Goal: Information Seeking & Learning: Learn about a topic

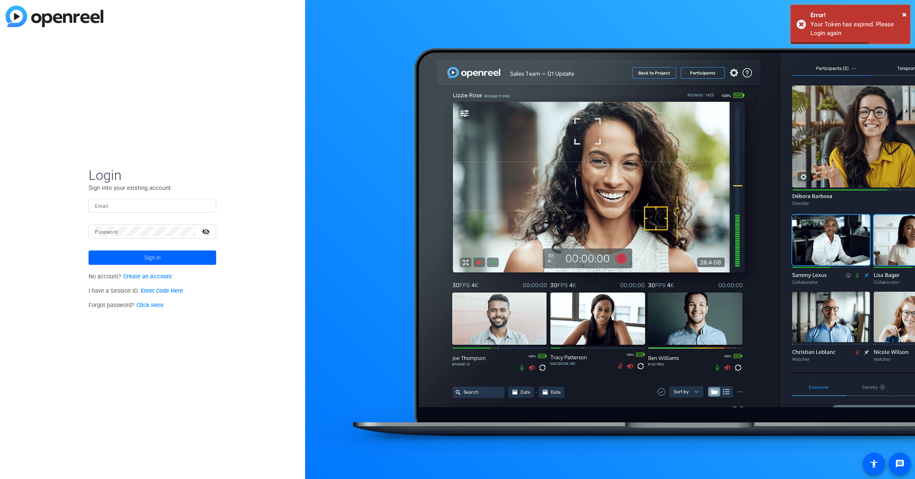
click at [159, 203] on input "Email" at bounding box center [152, 206] width 115 height 10
type input "[PERSON_NAME][EMAIL_ADDRESS][PERSON_NAME][DOMAIN_NAME]"
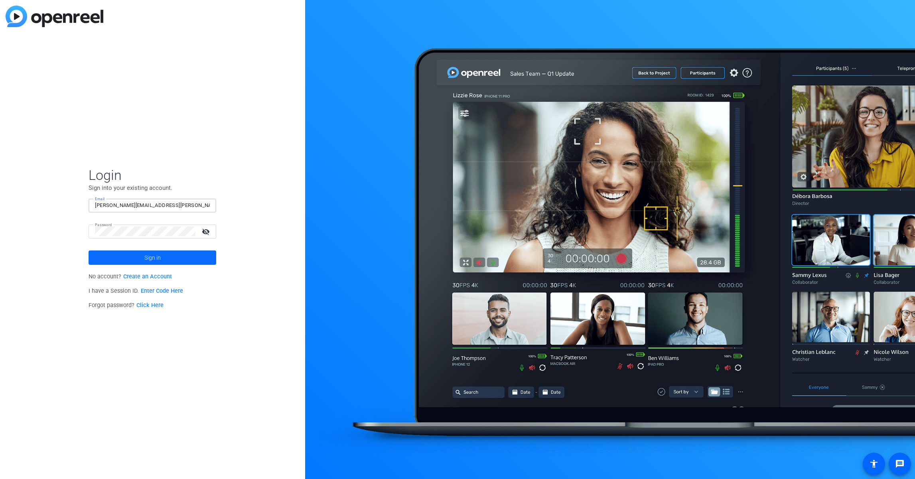
click at [165, 256] on span at bounding box center [153, 257] width 128 height 19
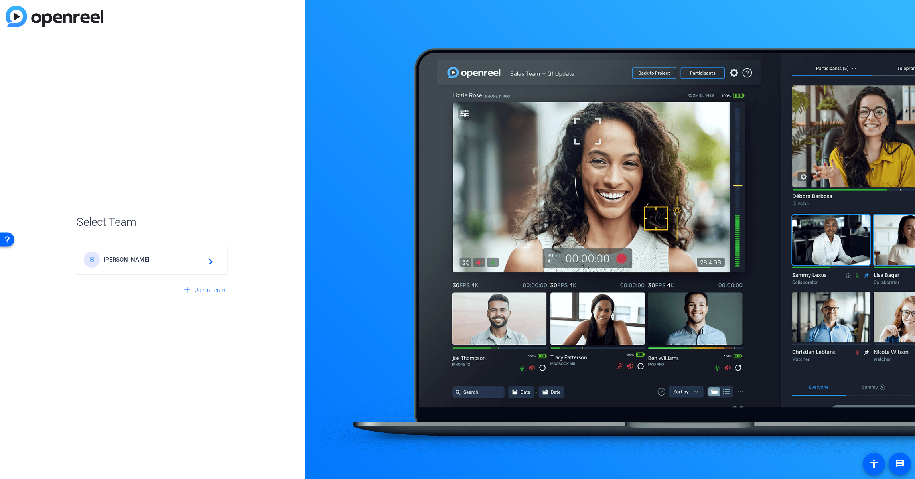
click at [180, 260] on span "[PERSON_NAME]" at bounding box center [154, 259] width 100 height 7
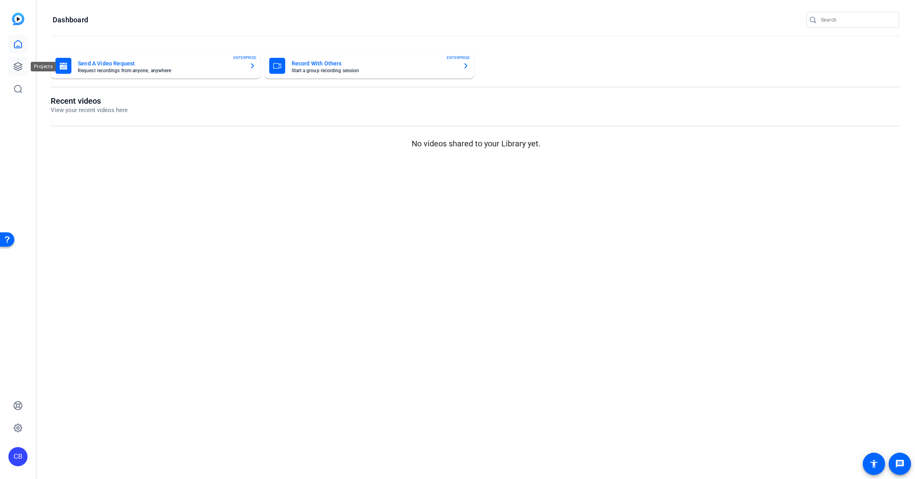
click at [23, 62] on link at bounding box center [17, 66] width 19 height 19
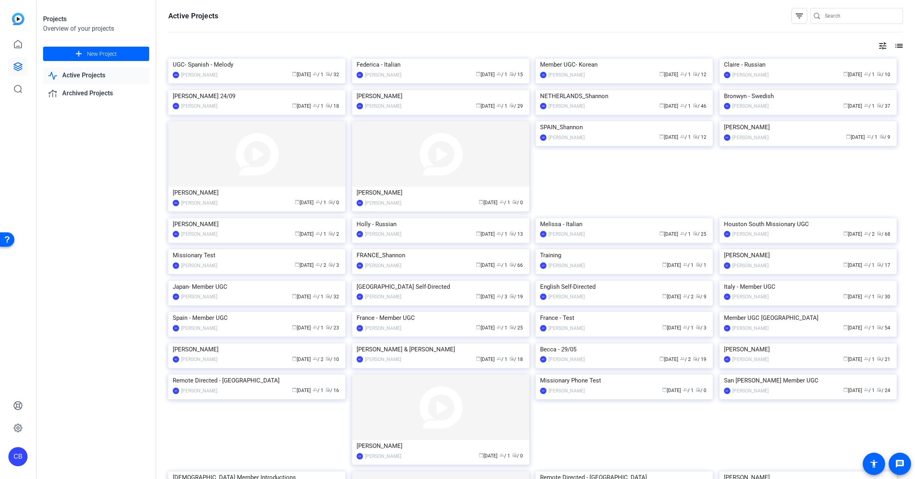
click at [837, 21] on div at bounding box center [861, 16] width 72 height 16
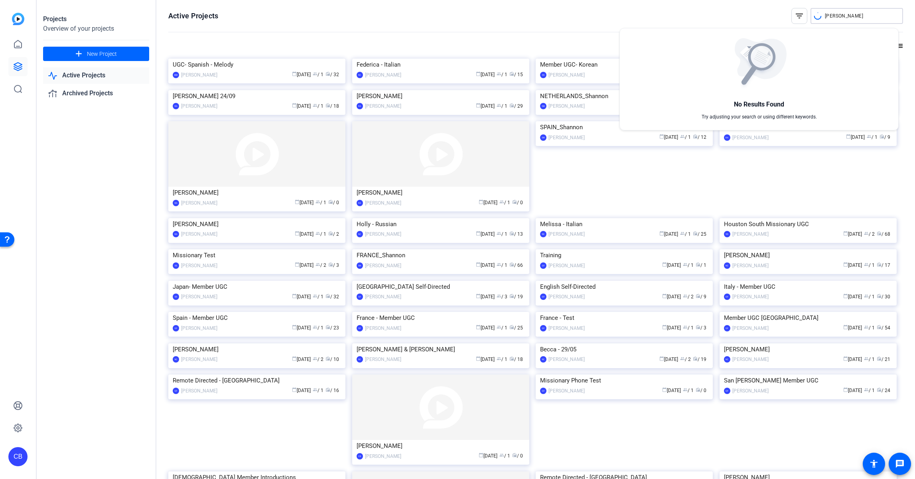
type input "[PERSON_NAME]"
click at [836, 17] on div at bounding box center [457, 239] width 915 height 479
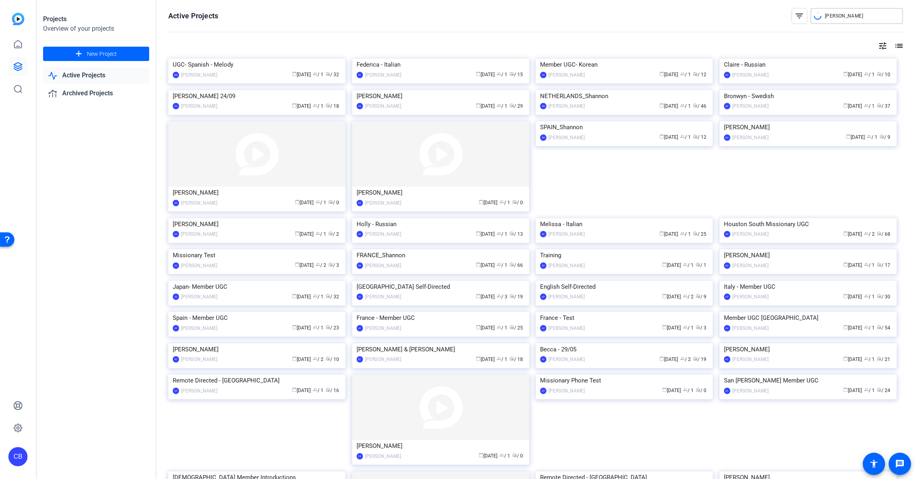
click at [836, 17] on input "[PERSON_NAME]" at bounding box center [861, 16] width 72 height 10
click at [767, 19] on openreel-page-title "Active Projects filter_list" at bounding box center [535, 16] width 734 height 16
click at [794, 16] on mat-icon "filter_list" at bounding box center [799, 16] width 10 height 10
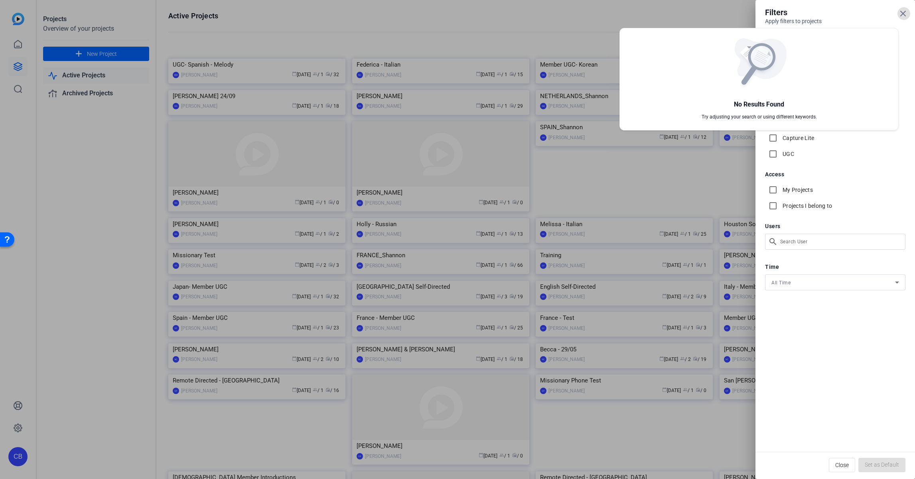
click at [712, 9] on div at bounding box center [457, 239] width 915 height 479
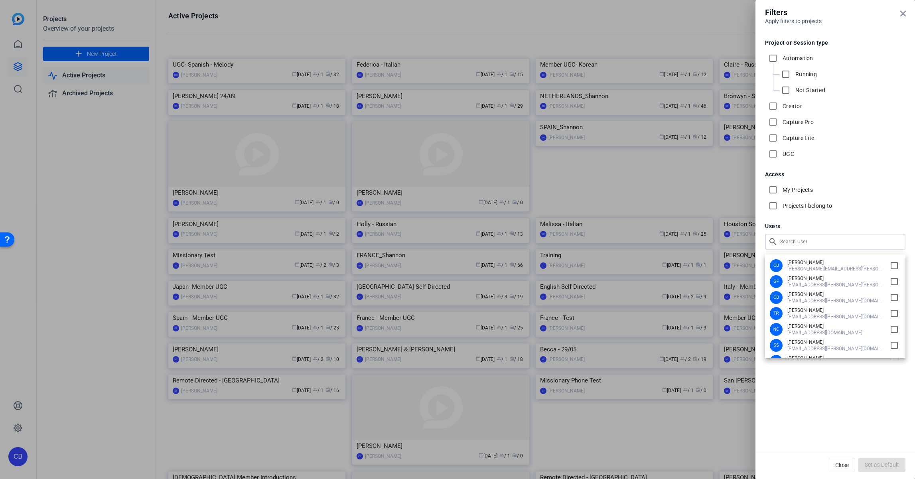
click at [819, 242] on div "Filters Apply filters to projects Project or Session type Automation Running No…" at bounding box center [457, 239] width 915 height 479
click at [887, 336] on input "checkbox" at bounding box center [893, 337] width 13 height 13
checkbox input "true"
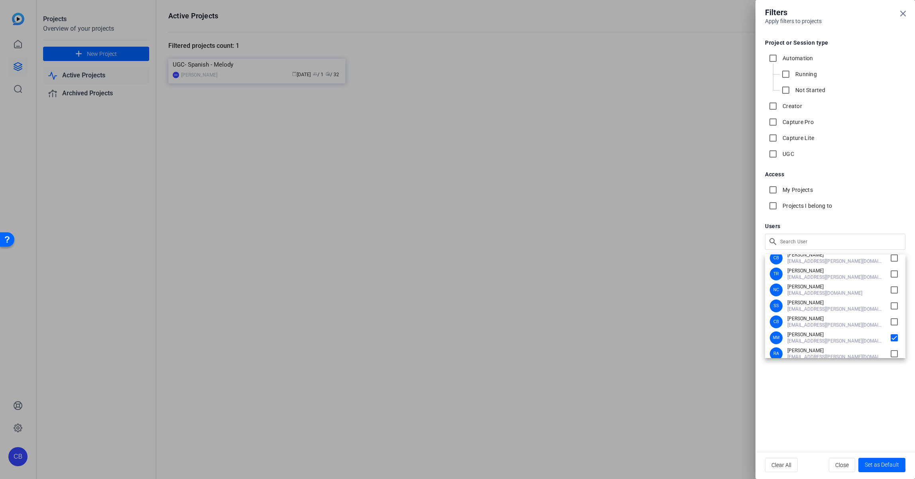
click at [583, 232] on div at bounding box center [457, 239] width 915 height 479
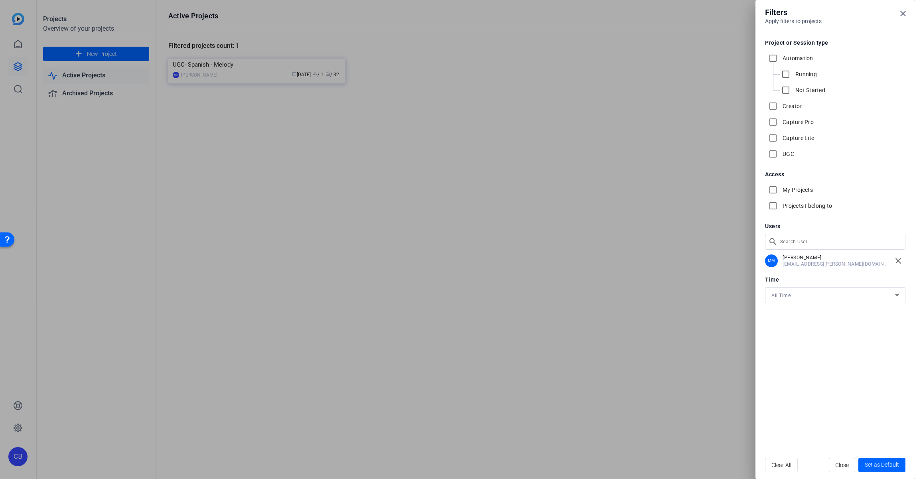
click at [584, 205] on div at bounding box center [457, 239] width 915 height 479
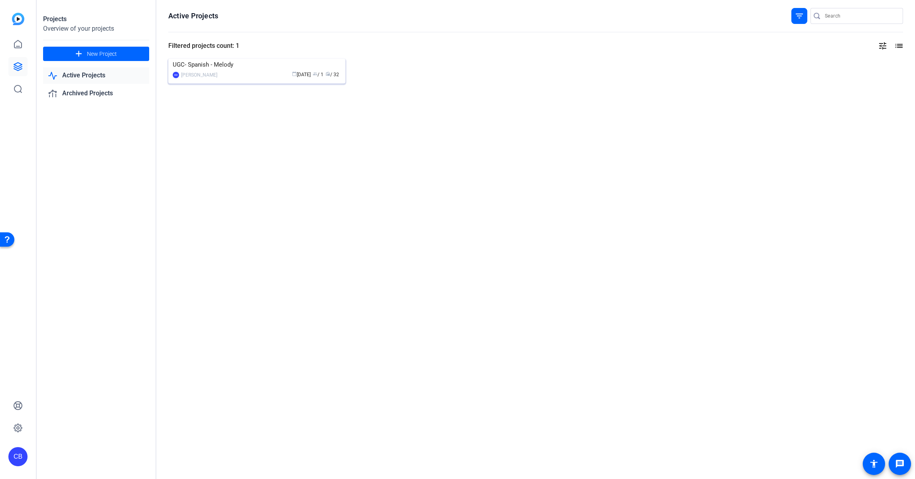
click at [225, 71] on div "UGC- Spanish - Melody" at bounding box center [257, 65] width 168 height 12
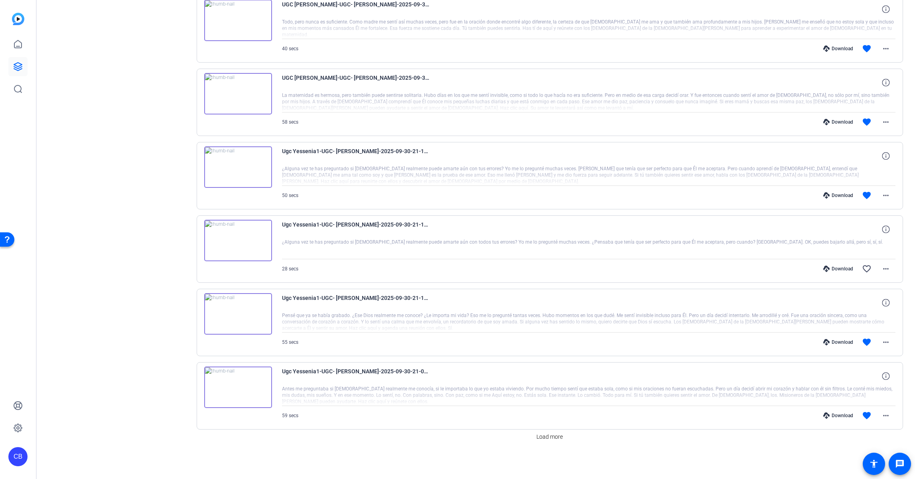
scroll to position [403, 0]
click at [551, 434] on span "Load more" at bounding box center [549, 436] width 26 height 8
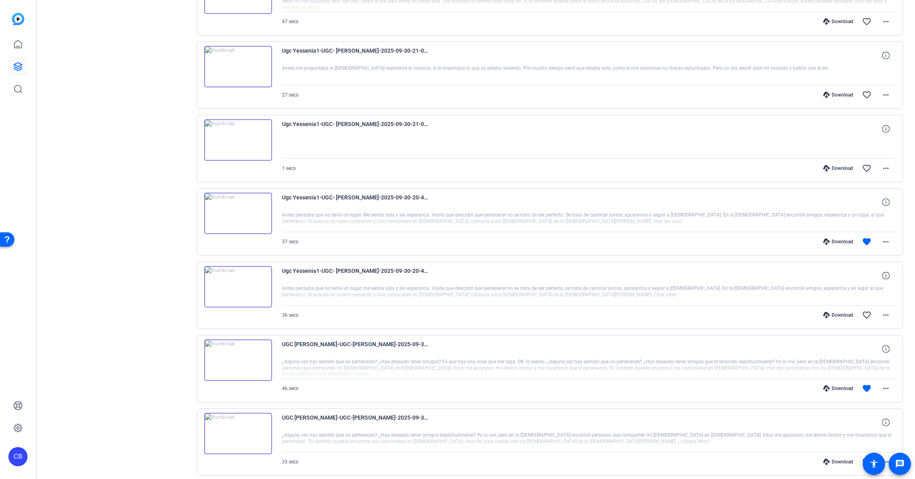
scroll to position [1137, 0]
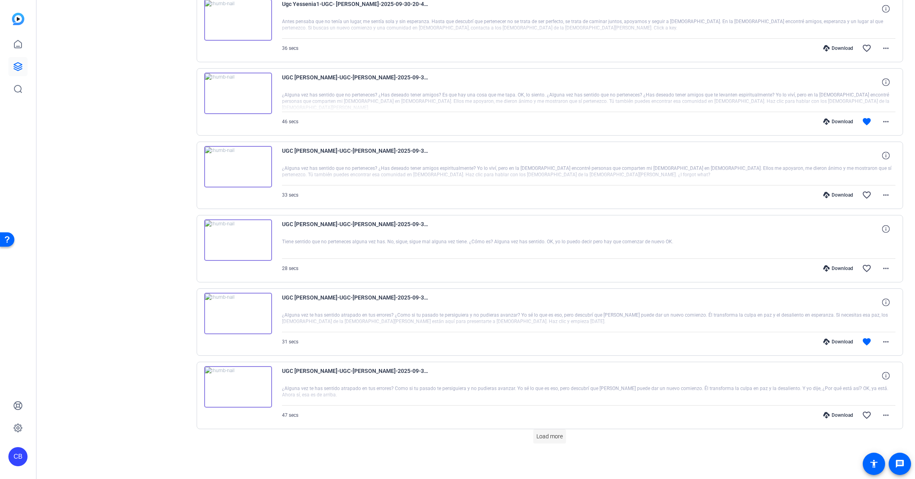
click at [548, 429] on span at bounding box center [549, 436] width 33 height 19
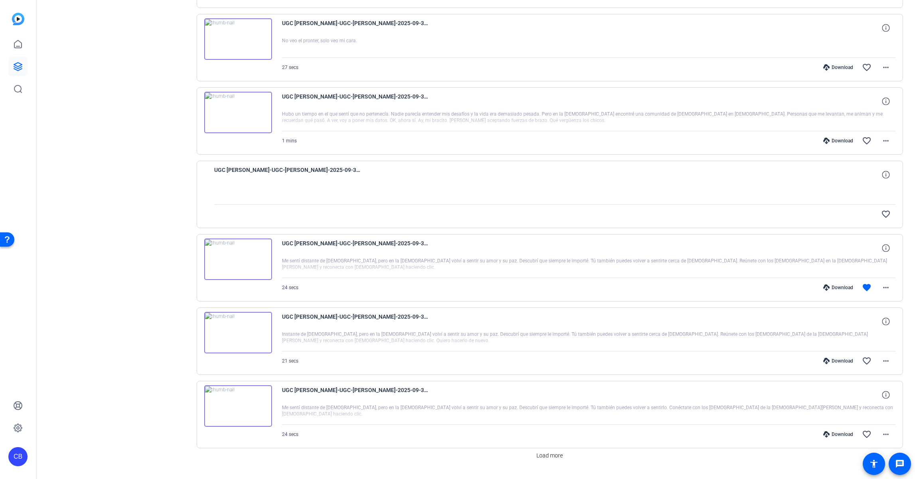
scroll to position [1870, 0]
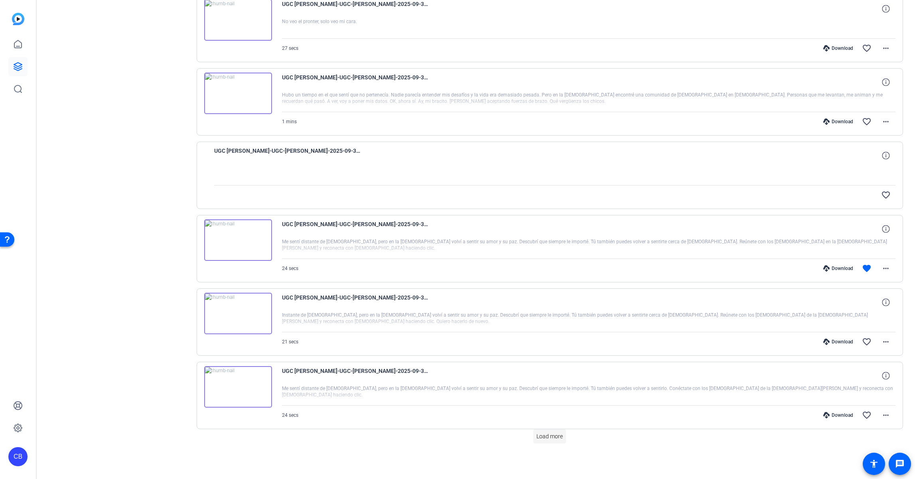
click at [557, 435] on span "Load more" at bounding box center [549, 436] width 26 height 8
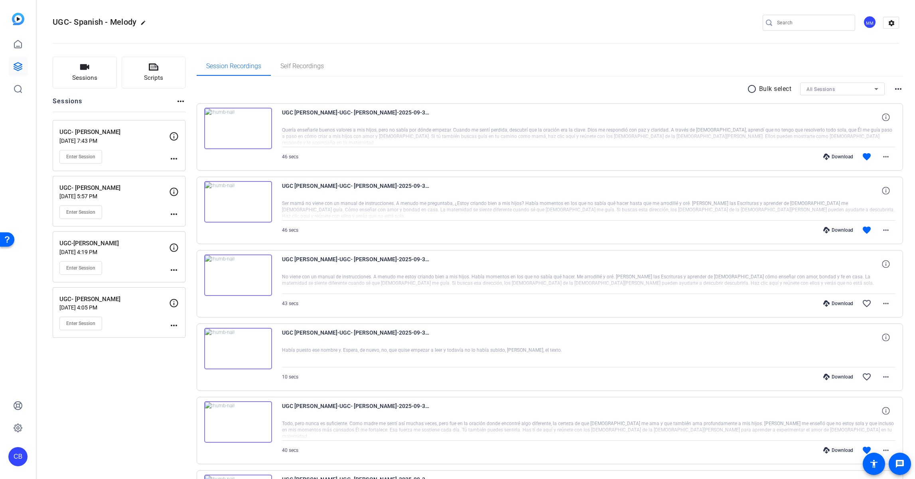
scroll to position [0, 0]
click at [240, 130] on img at bounding box center [238, 129] width 68 height 41
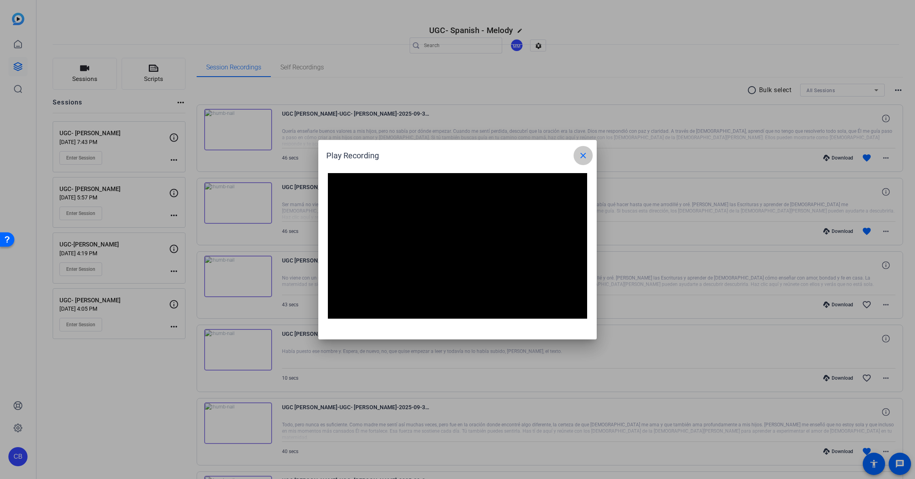
click at [583, 152] on mat-icon "close" at bounding box center [583, 156] width 10 height 10
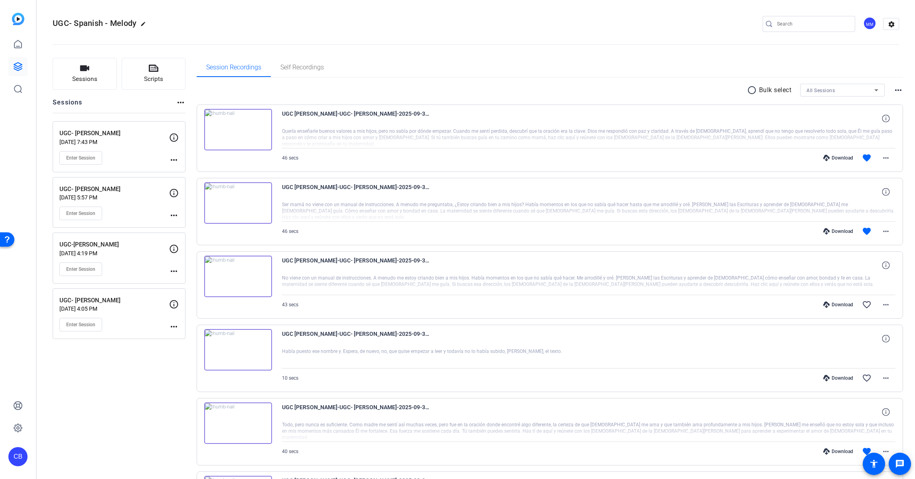
click at [240, 272] on img at bounding box center [238, 276] width 68 height 41
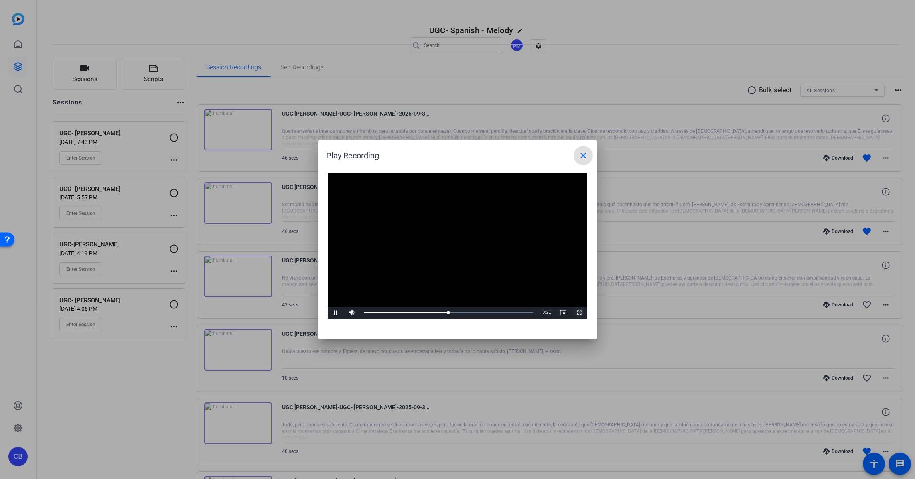
click at [577, 313] on span "Video Player" at bounding box center [579, 313] width 16 height 0
click at [334, 313] on span "Video Player" at bounding box center [336, 313] width 16 height 0
click at [587, 161] on span at bounding box center [582, 155] width 19 height 19
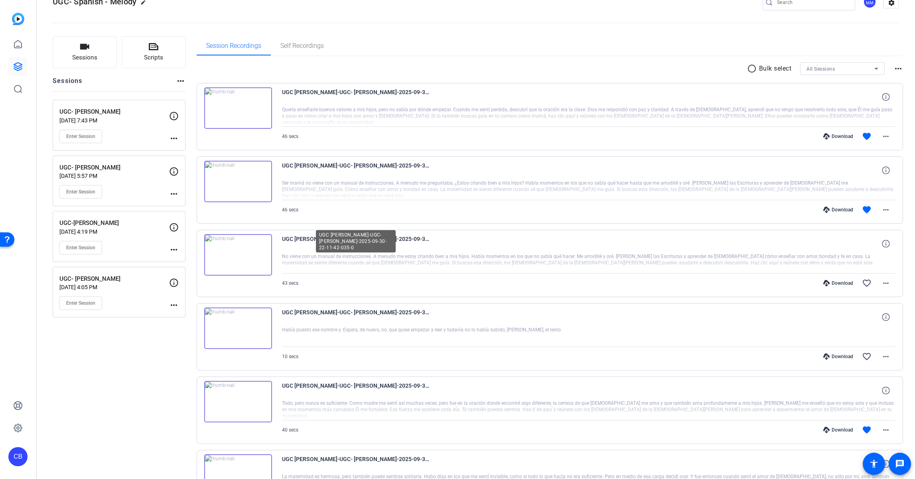
scroll to position [60, 0]
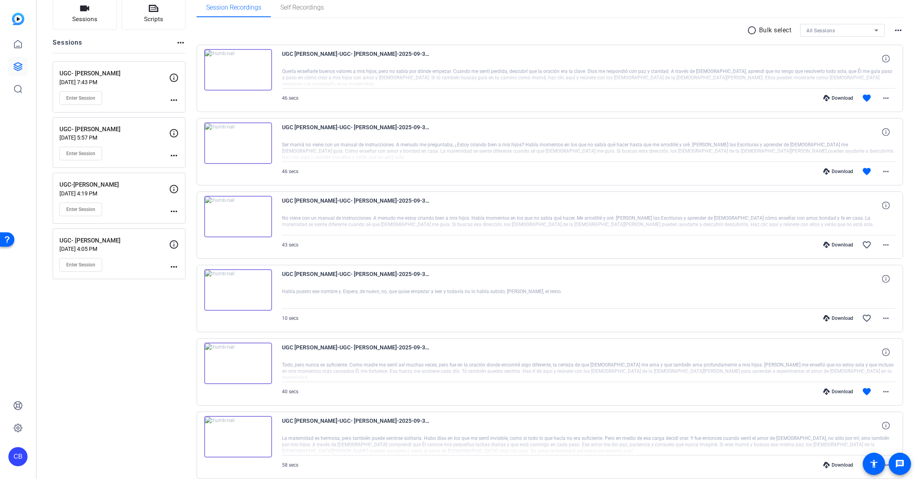
click at [236, 358] on img at bounding box center [238, 362] width 68 height 41
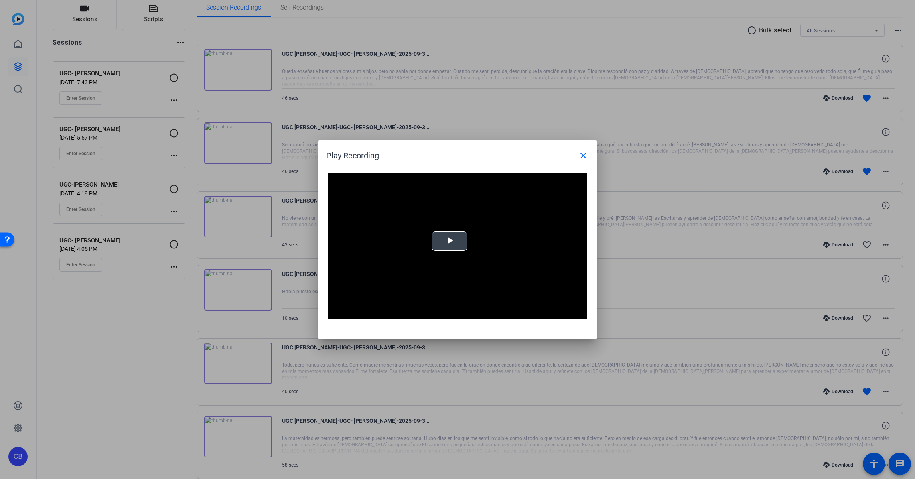
click at [449, 241] on span "Video Player" at bounding box center [449, 241] width 0 height 0
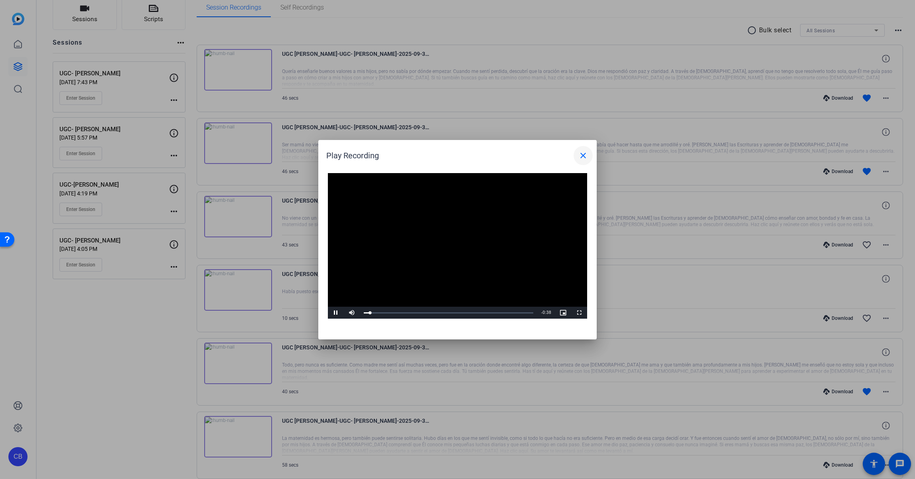
click at [583, 159] on mat-icon "close" at bounding box center [583, 156] width 10 height 10
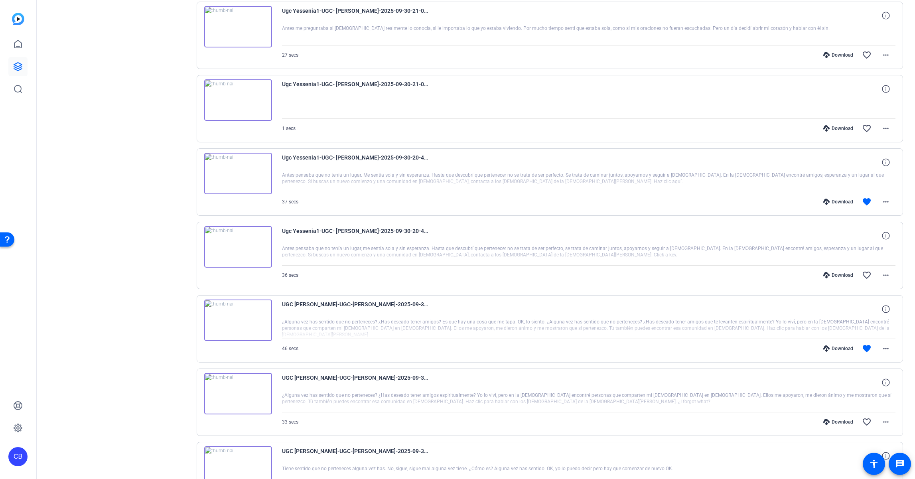
scroll to position [911, 0]
click at [245, 46] on div "Ugc Yessenia1-UGC- [PERSON_NAME]-2025-09-30-21-02-29-155-0 Antes me preguntaba …" at bounding box center [550, 33] width 706 height 67
click at [238, 26] on img at bounding box center [238, 24] width 68 height 41
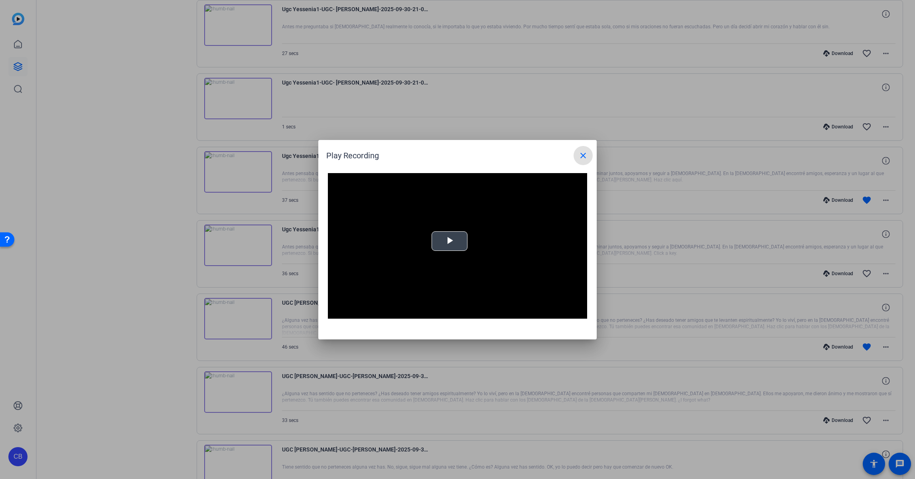
click at [449, 241] on span "Video Player" at bounding box center [449, 241] width 0 height 0
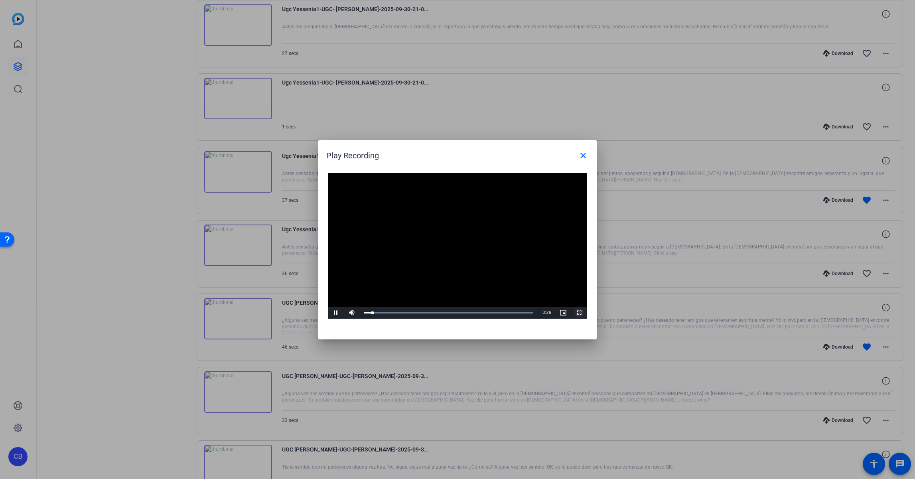
click at [578, 313] on span "Video Player" at bounding box center [579, 313] width 16 height 0
click at [581, 161] on span at bounding box center [582, 155] width 19 height 19
